Goal: Task Accomplishment & Management: Use online tool/utility

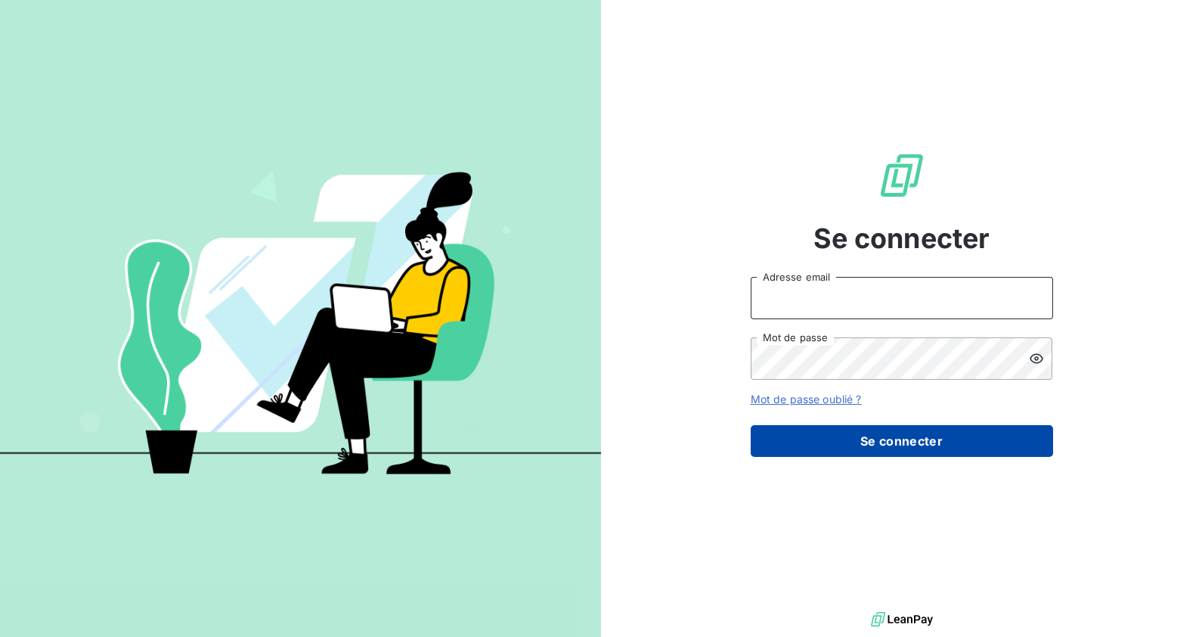
type input "[EMAIL_ADDRESS][PERSON_NAME][DOMAIN_NAME]"
click at [847, 445] on button "Se connecter" at bounding box center [902, 441] width 303 height 32
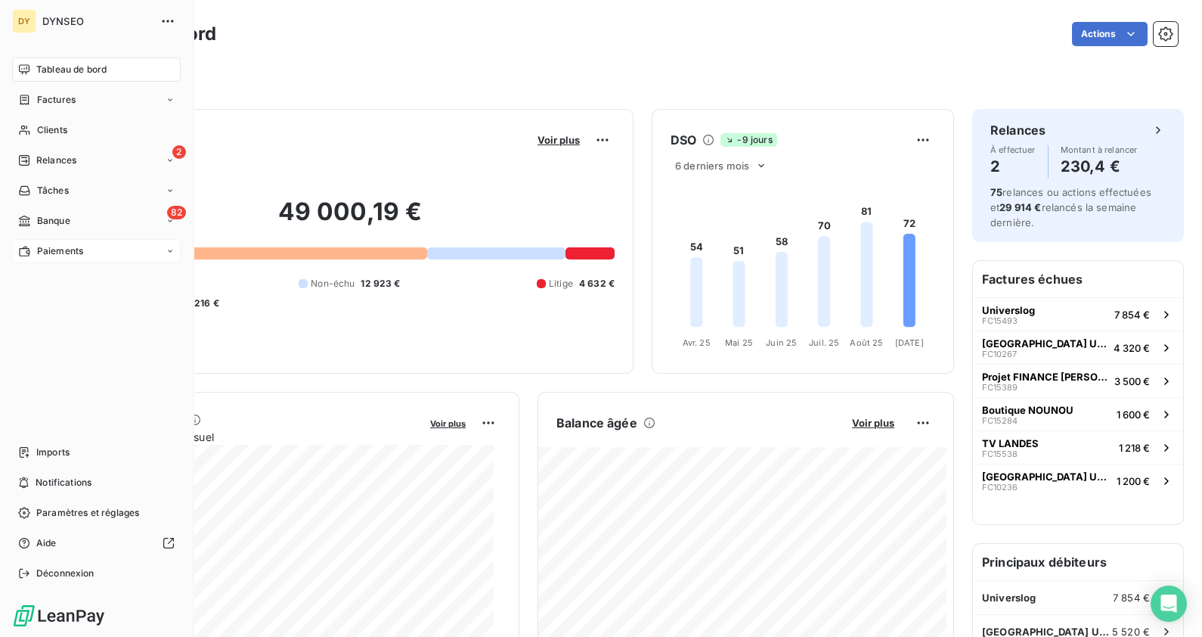
click at [43, 251] on span "Paiements" at bounding box center [60, 251] width 46 height 14
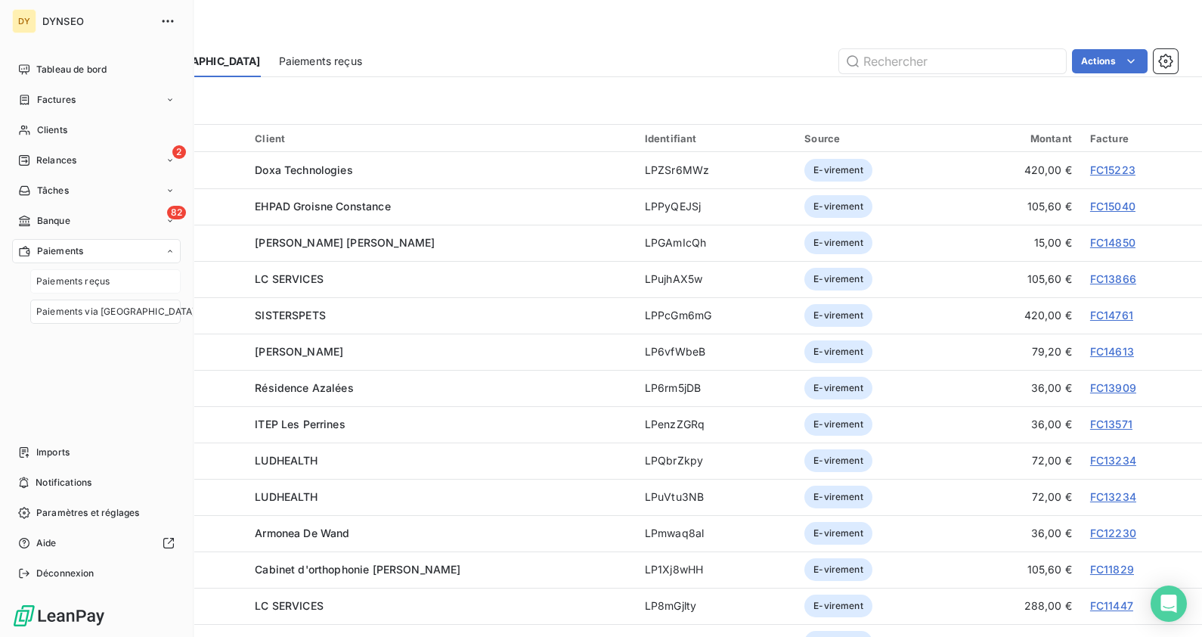
click at [85, 276] on span "Paiements reçus" at bounding box center [72, 282] width 73 height 14
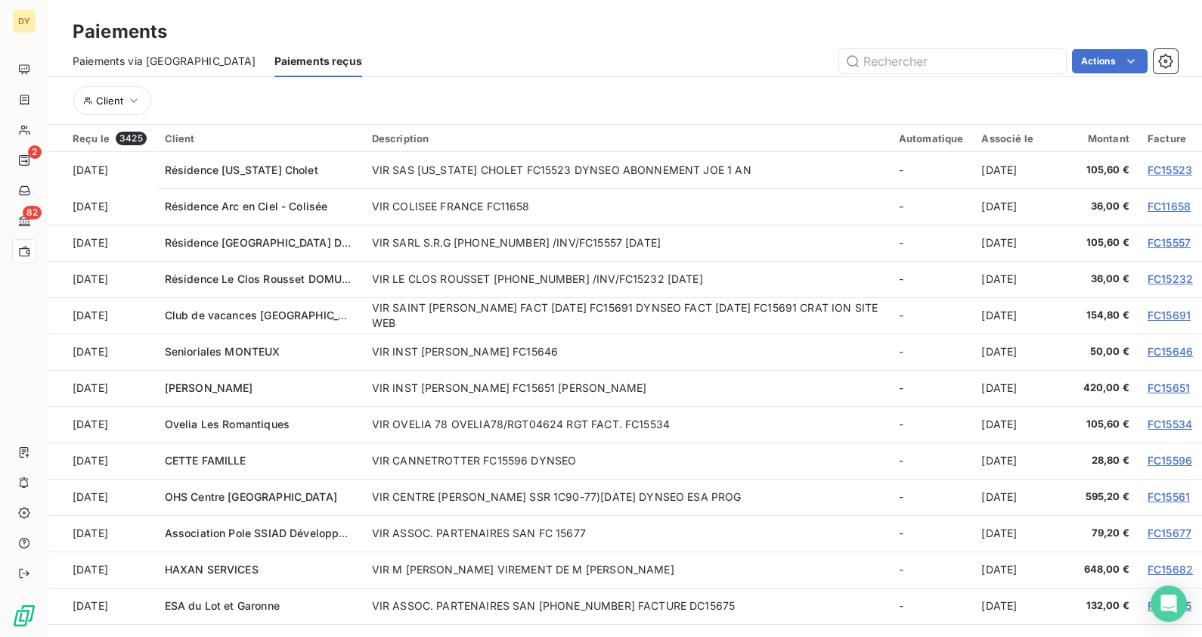
click at [135, 58] on span "Paiements via [GEOGRAPHIC_DATA]" at bounding box center [165, 61] width 184 height 15
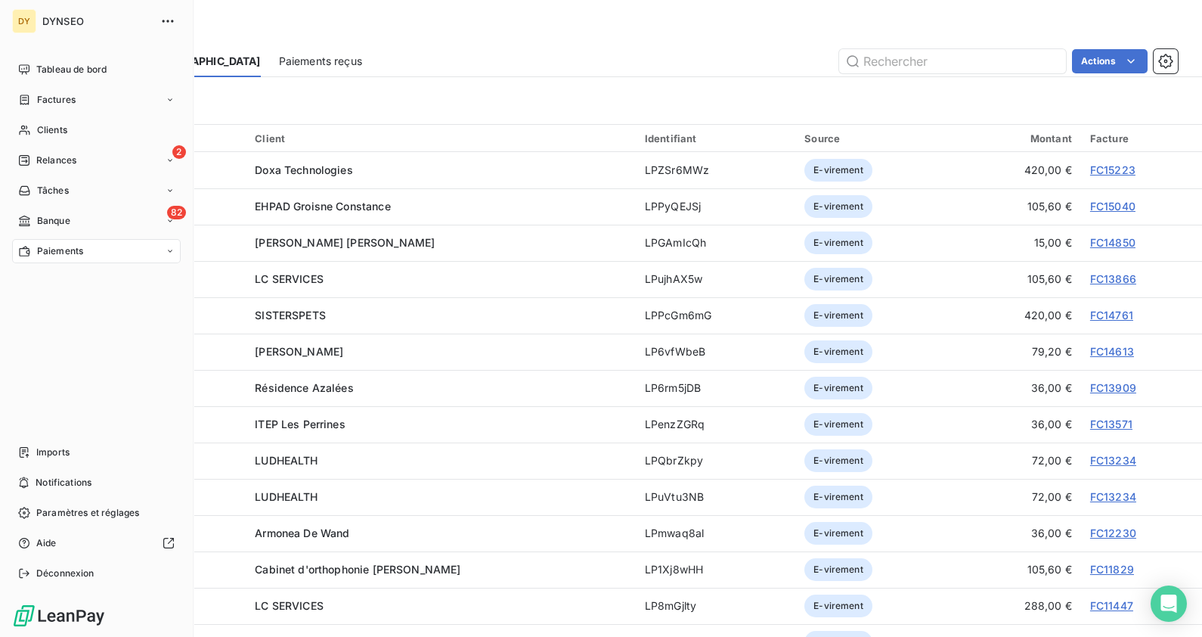
click at [42, 219] on span "Banque" at bounding box center [53, 221] width 33 height 14
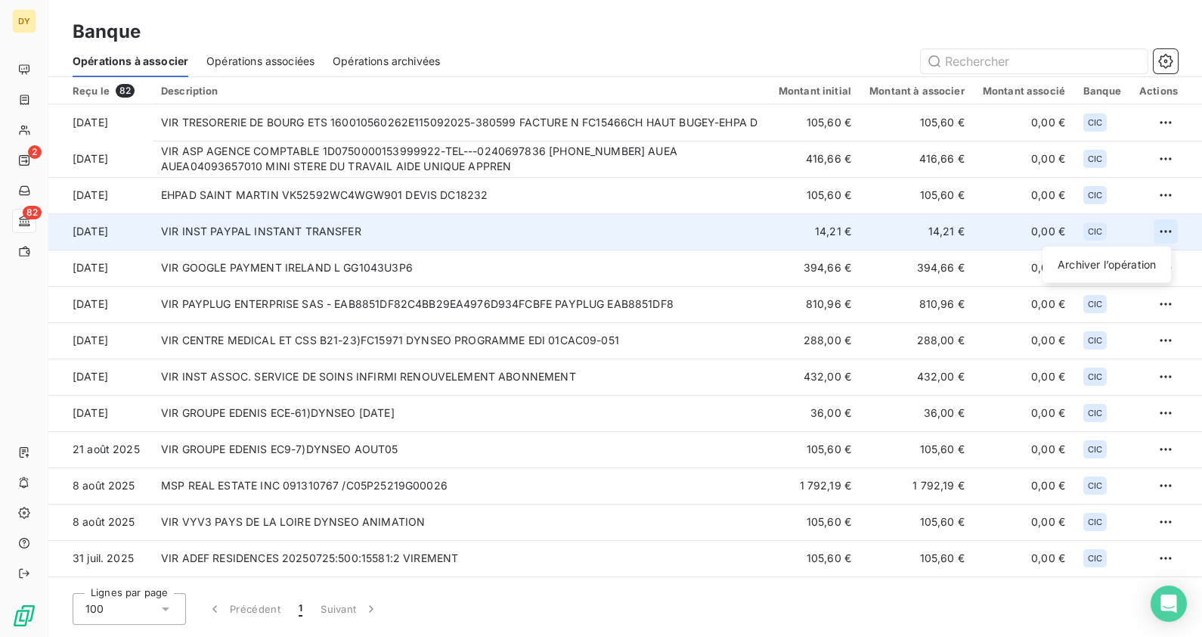
click at [1165, 228] on html "DY 2 82 Banque Opérations à associer Opérations associées Opérations archivées …" at bounding box center [601, 318] width 1202 height 637
click at [1128, 265] on div "Archiver l’opération" at bounding box center [1107, 265] width 116 height 24
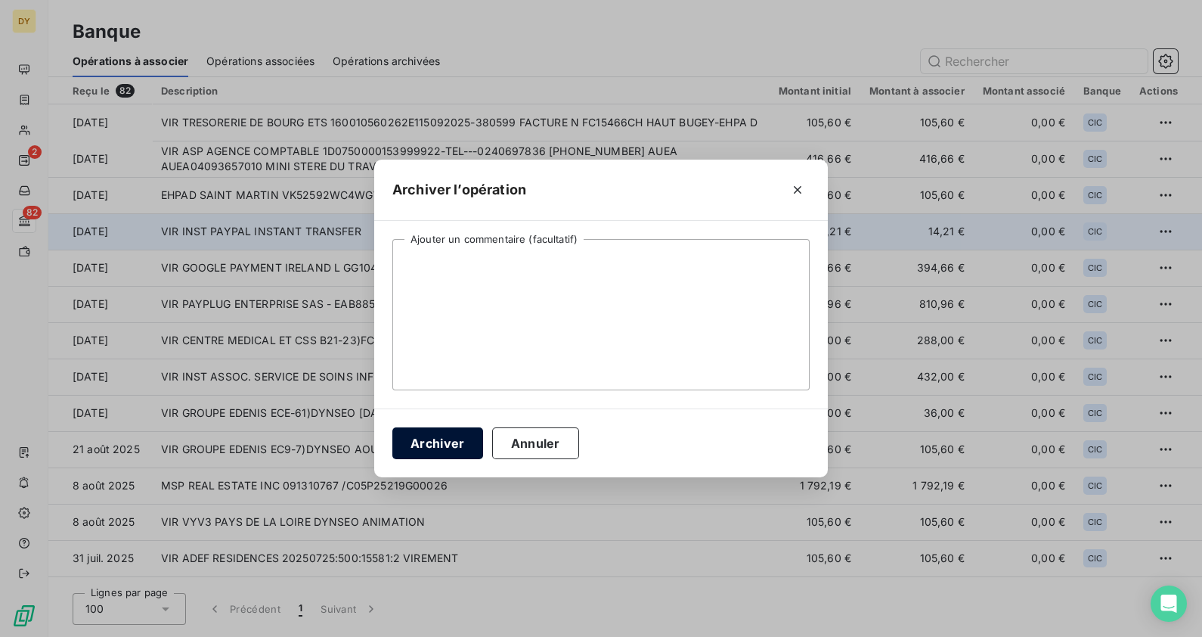
click at [424, 439] on button "Archiver" at bounding box center [438, 443] width 91 height 32
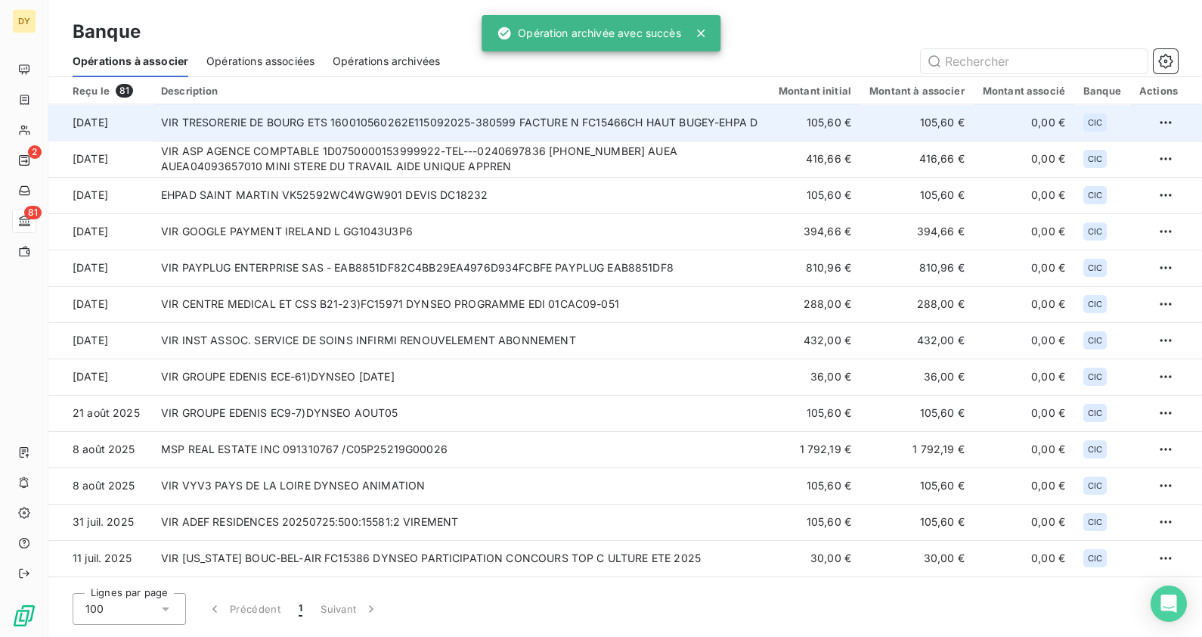
click at [299, 110] on td "VIR TRESORERIE DE BOURG ETS 160010560262E115092025-380599 FACTURE N FC15466CH H…" at bounding box center [461, 122] width 618 height 36
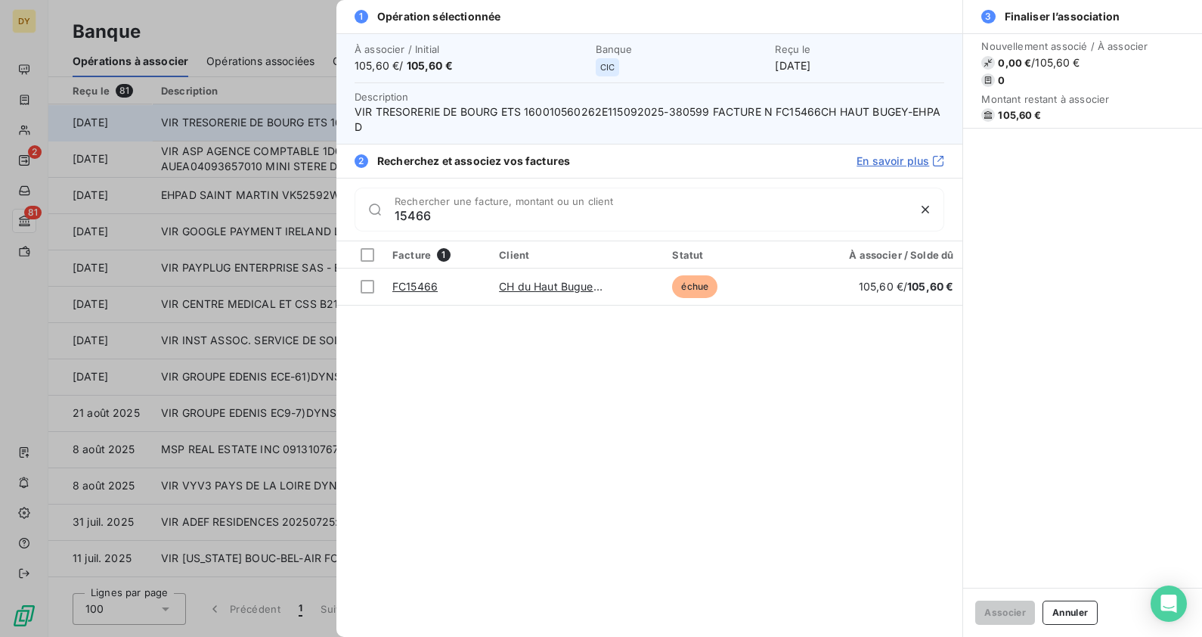
type input "15466"
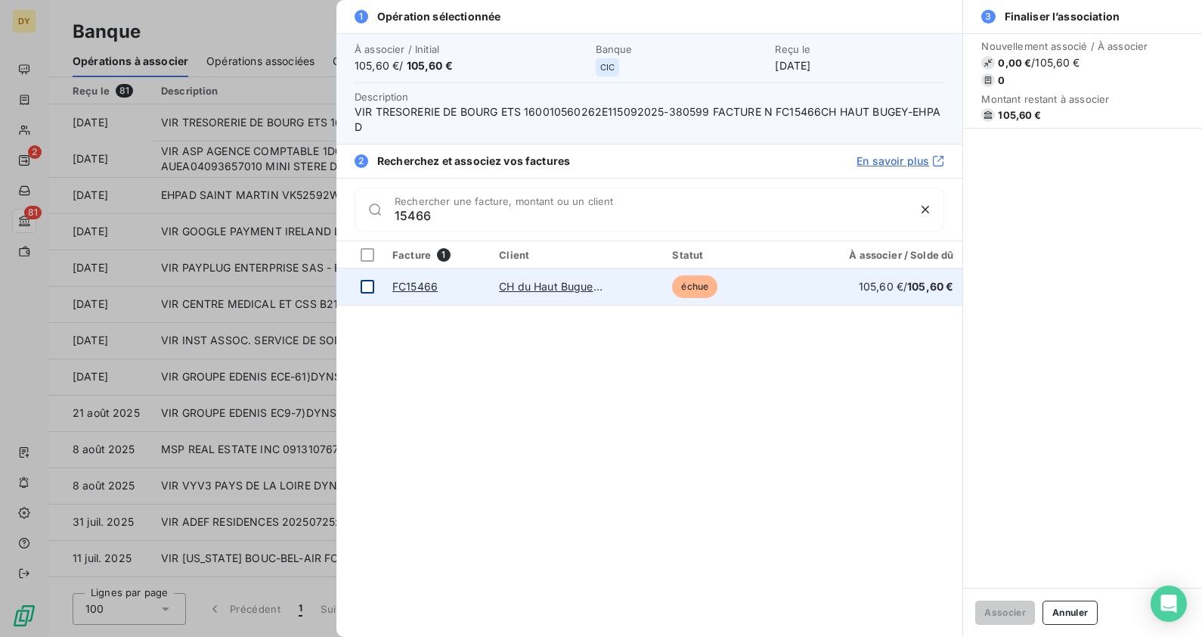
click at [371, 285] on div at bounding box center [368, 287] width 14 height 14
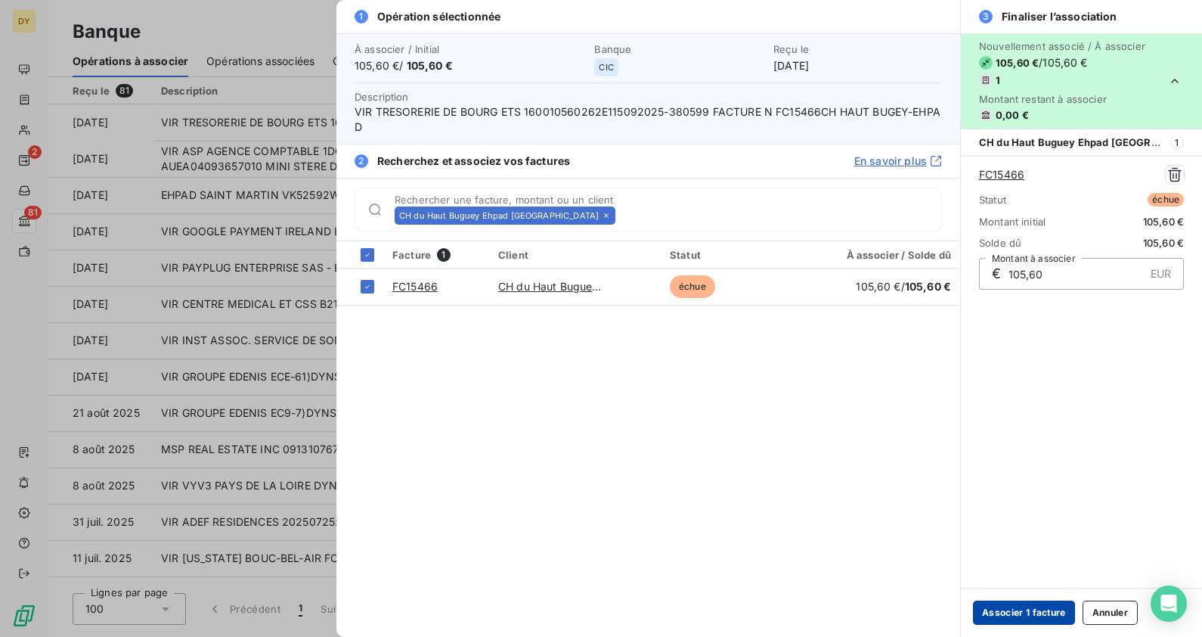
click at [1010, 613] on button "Associer 1 facture" at bounding box center [1024, 612] width 102 height 24
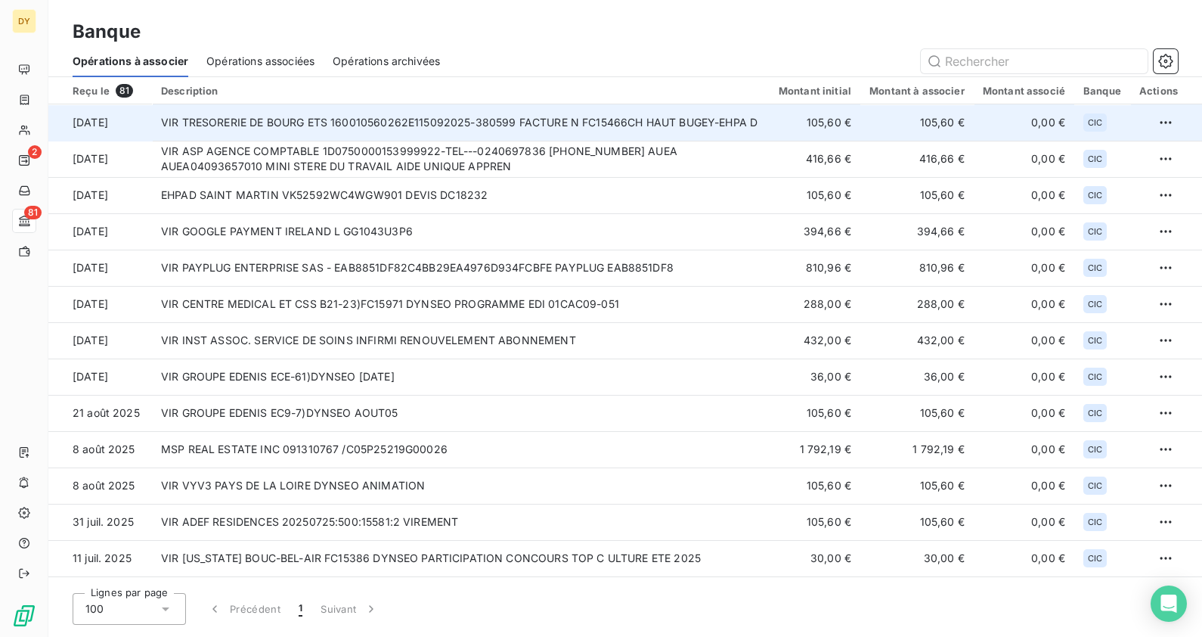
click at [653, 123] on td "VIR TRESORERIE DE BOURG ETS 160010560262E115092025-380599 FACTURE N FC15466CH H…" at bounding box center [461, 122] width 618 height 36
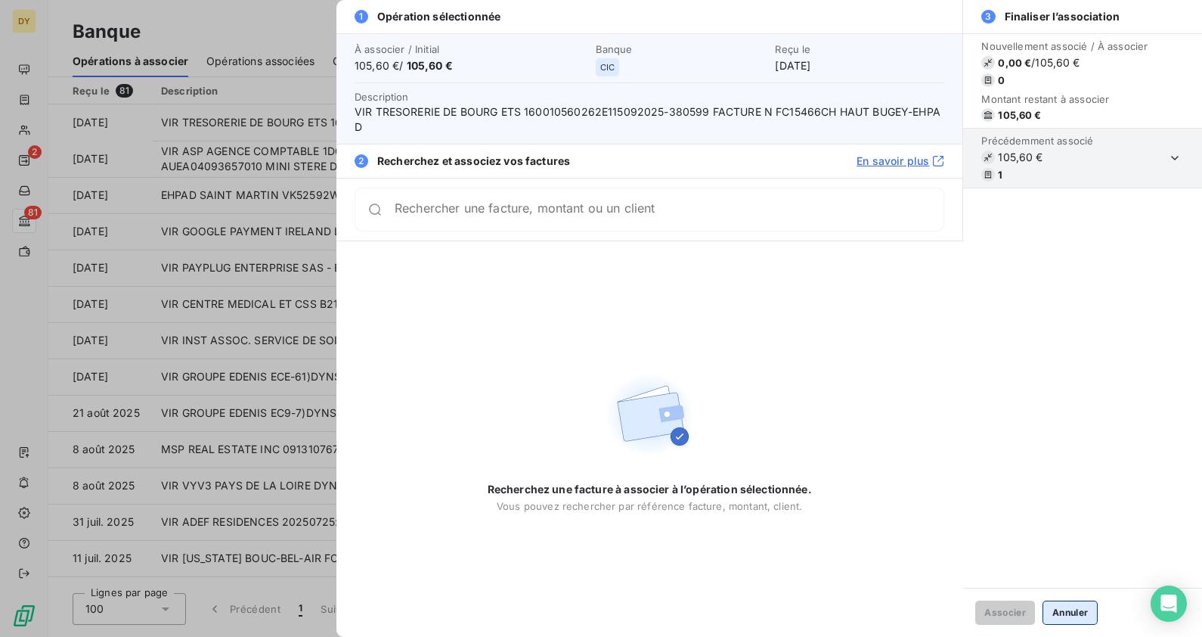
click at [1078, 607] on button "Annuler" at bounding box center [1070, 612] width 55 height 24
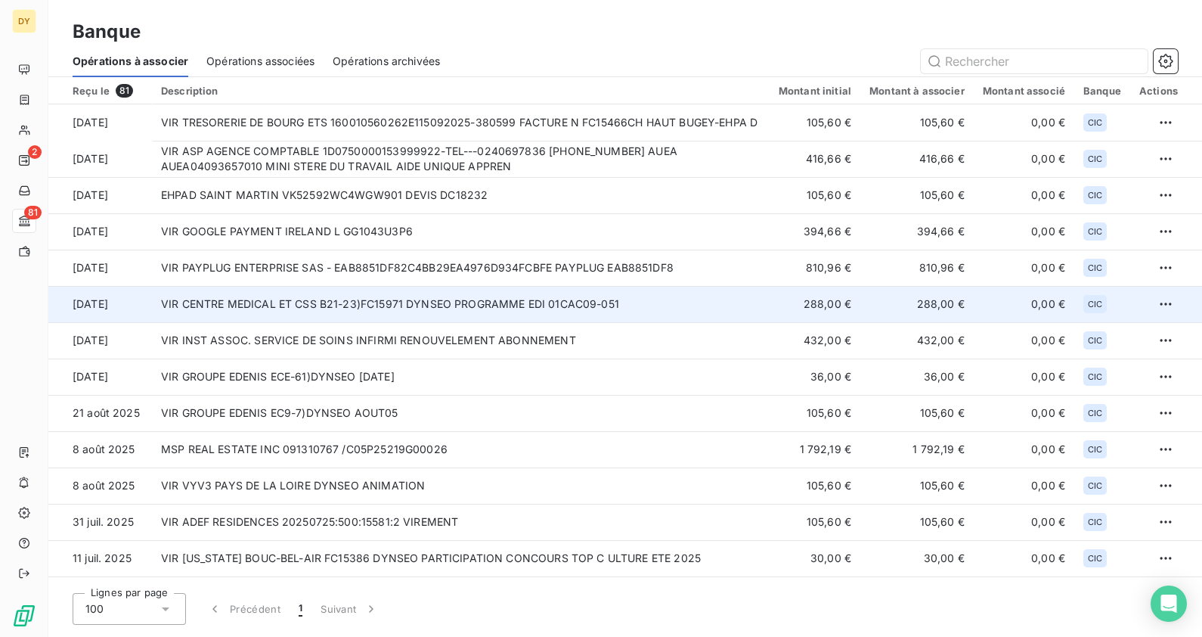
click at [263, 293] on td "VIR CENTRE MEDICAL ET CSS B21-23)FC15971 DYNSEO PROGRAMME EDI 01CAC09-051" at bounding box center [461, 304] width 618 height 36
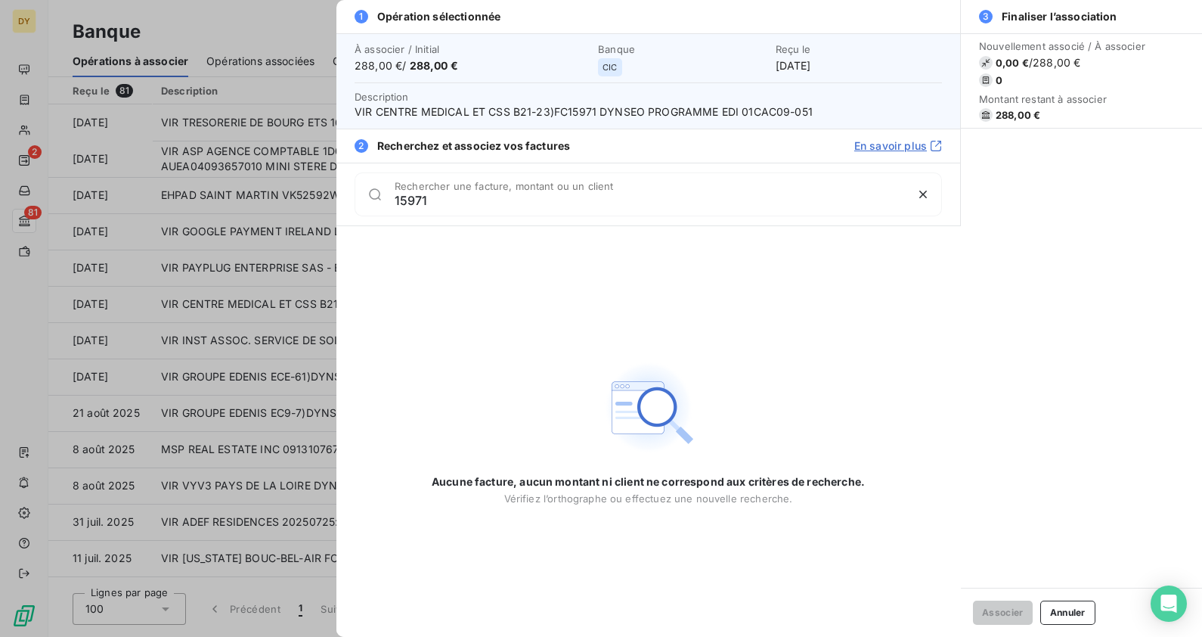
type input "15971"
click at [1058, 600] on div "Associer Annuler" at bounding box center [1081, 612] width 241 height 49
click at [1066, 607] on button "Annuler" at bounding box center [1068, 612] width 55 height 24
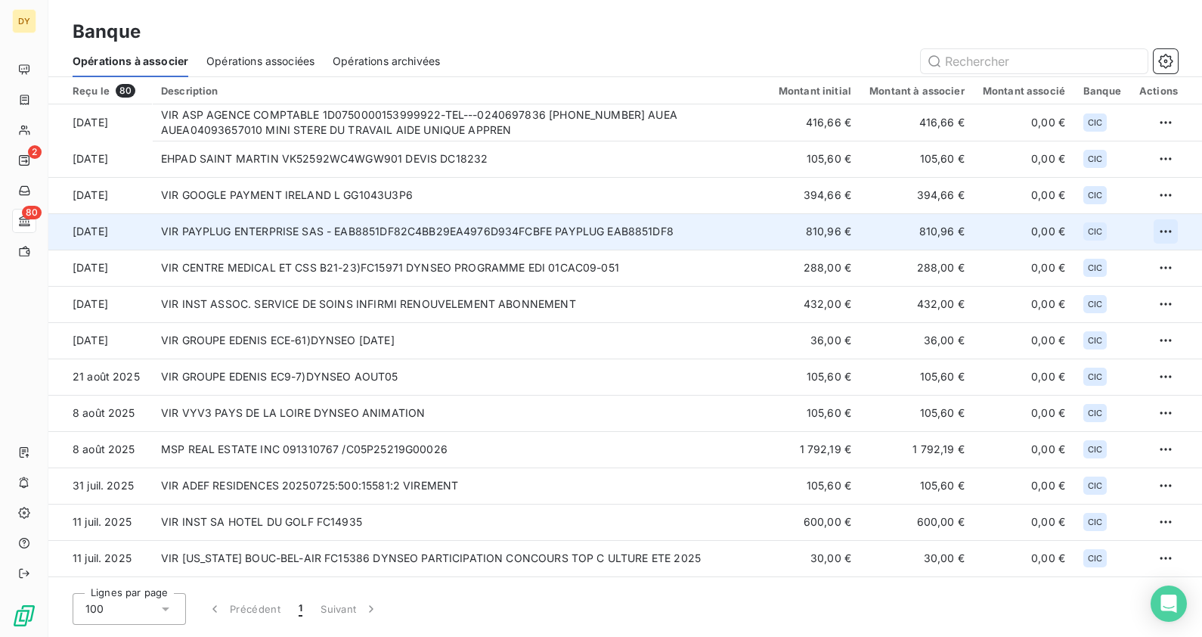
click at [1167, 231] on html "DY 2 80 Banque Opérations à associer Opérations associées Opérations archivées …" at bounding box center [601, 318] width 1202 height 637
click at [1104, 261] on div "Archiver l’opération" at bounding box center [1107, 265] width 116 height 24
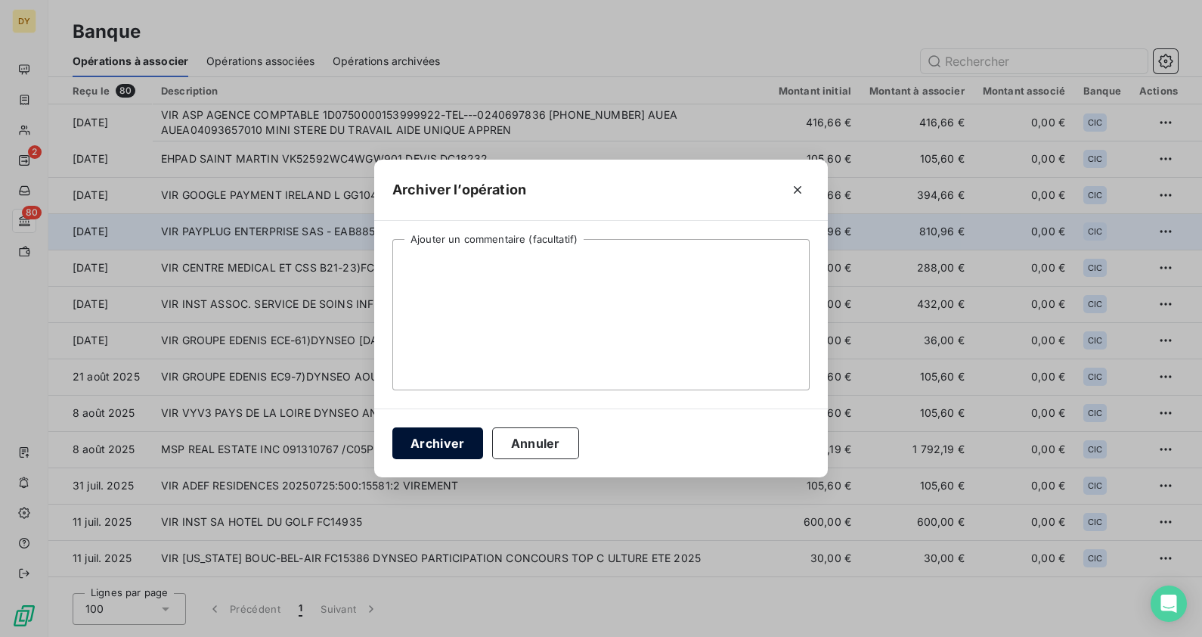
drag, startPoint x: 448, startPoint y: 437, endPoint x: 417, endPoint y: 346, distance: 96.6
click at [447, 437] on button "Archiver" at bounding box center [438, 443] width 91 height 32
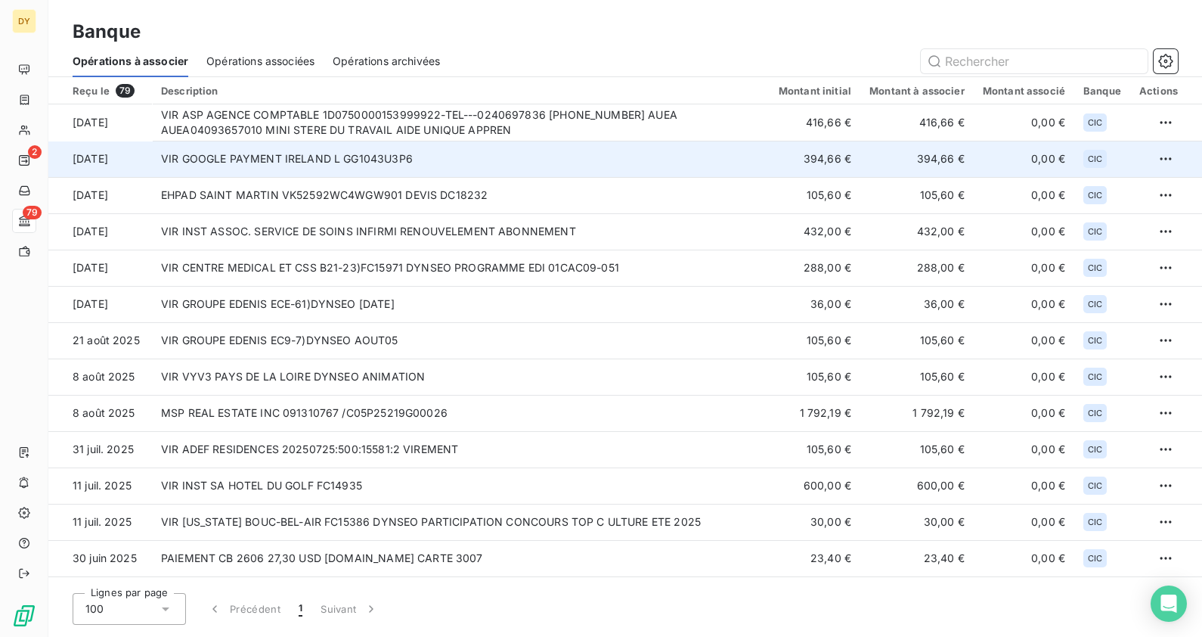
click at [492, 159] on td "VIR GOOGLE PAYMENT IRELAND L GG1043U3P6" at bounding box center [461, 159] width 618 height 36
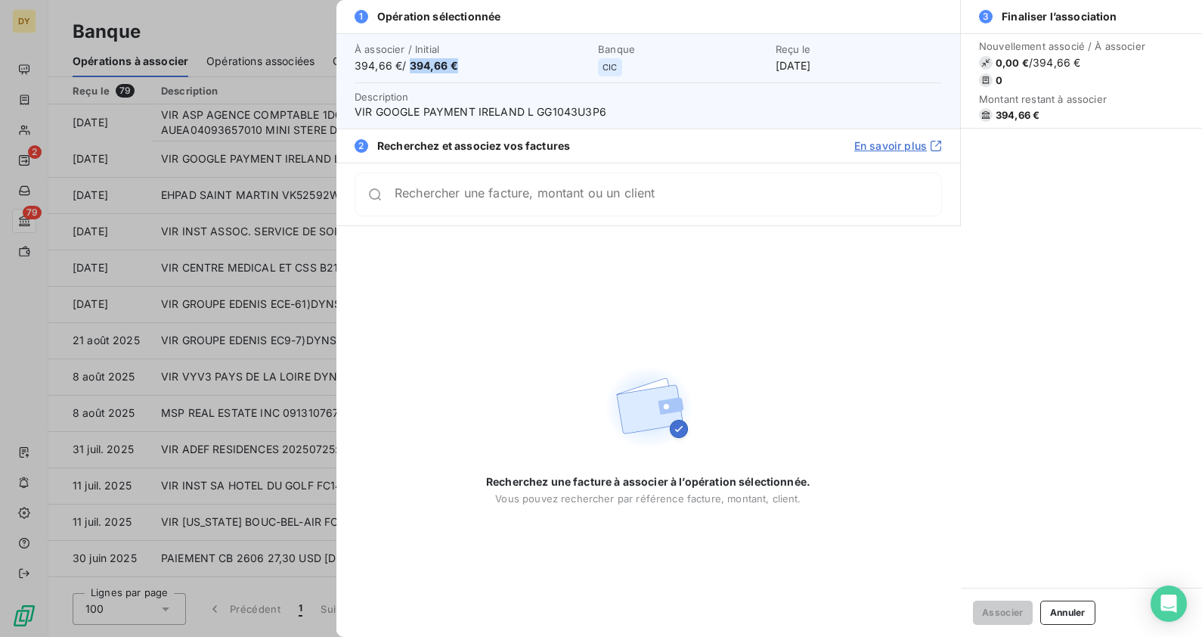
drag, startPoint x: 455, startPoint y: 65, endPoint x: 413, endPoint y: 61, distance: 42.5
click at [413, 61] on span "394,66 € / 394,66 €" at bounding box center [472, 65] width 234 height 15
copy span "394,66 €"
click at [1089, 612] on button "Annuler" at bounding box center [1068, 612] width 55 height 24
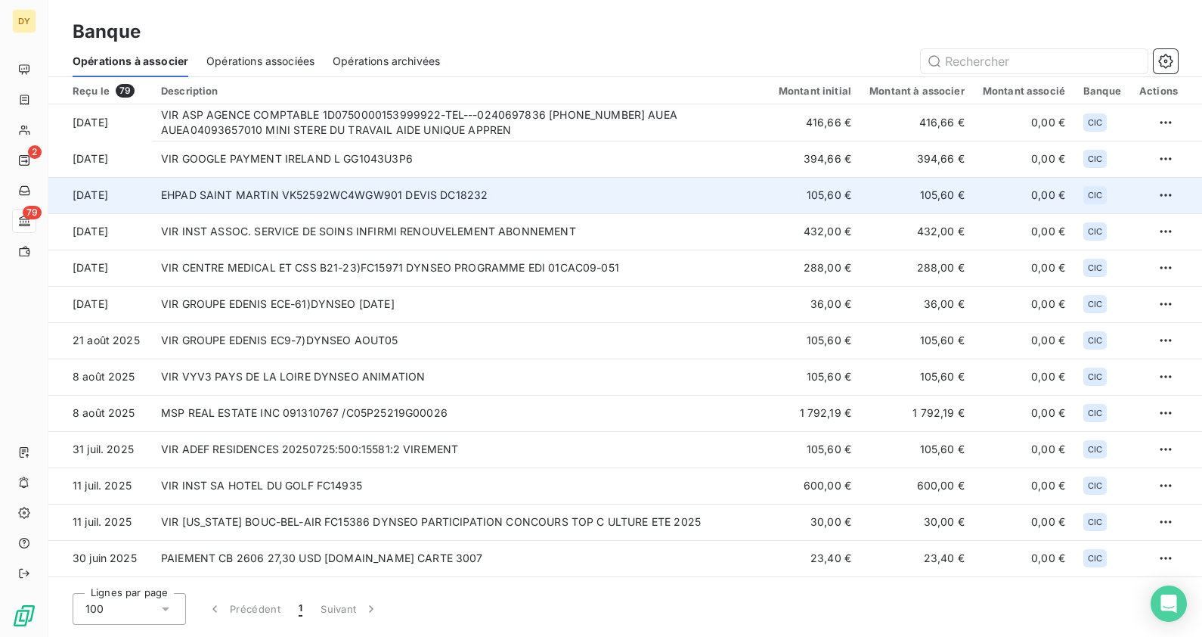
click at [563, 187] on td "EHPAD SAINT MARTIN VK52592WC4WGW901 DEVIS DC18232" at bounding box center [461, 195] width 618 height 36
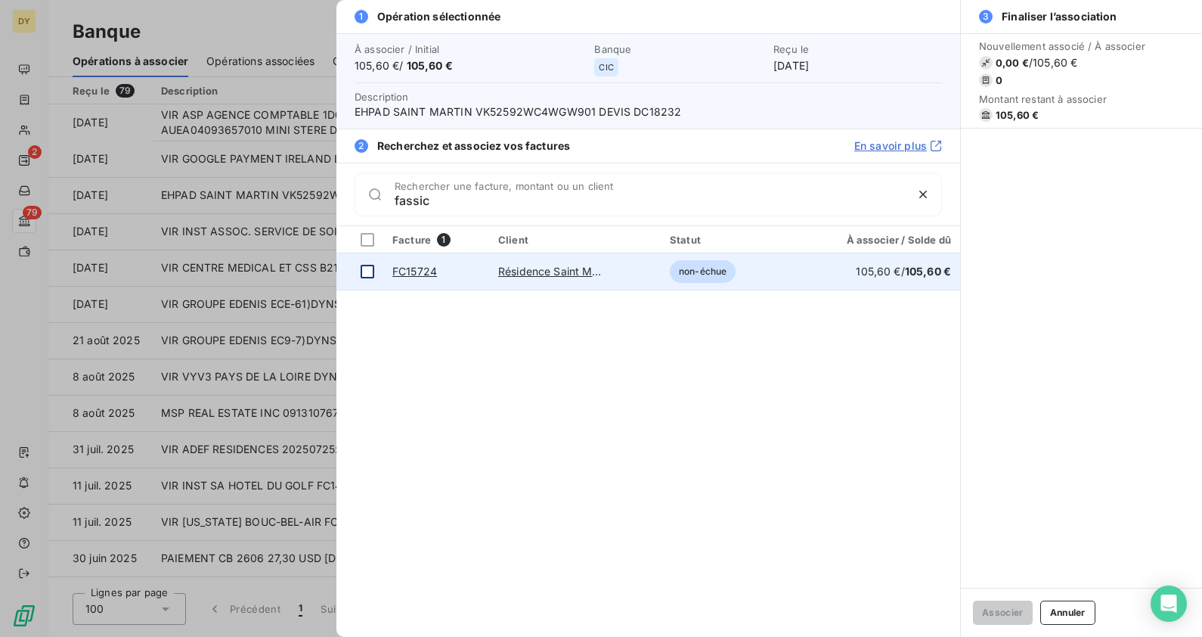
type input "fassic"
click at [362, 270] on div at bounding box center [368, 272] width 14 height 14
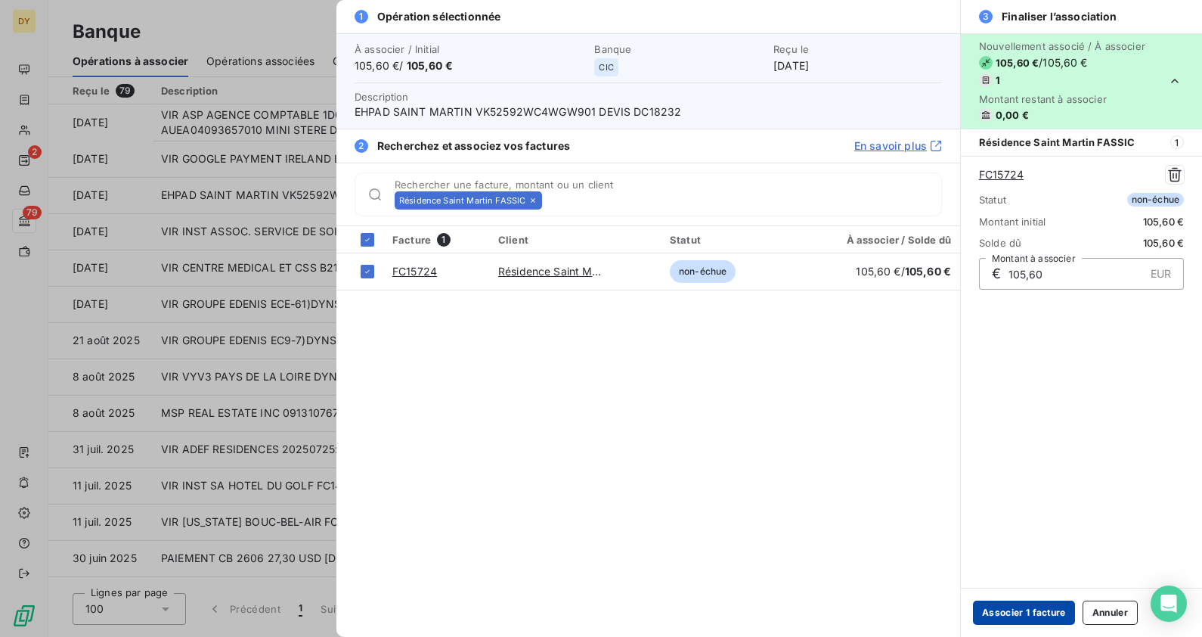
click at [1026, 617] on button "Associer 1 facture" at bounding box center [1024, 612] width 102 height 24
